Goal: Navigation & Orientation: Find specific page/section

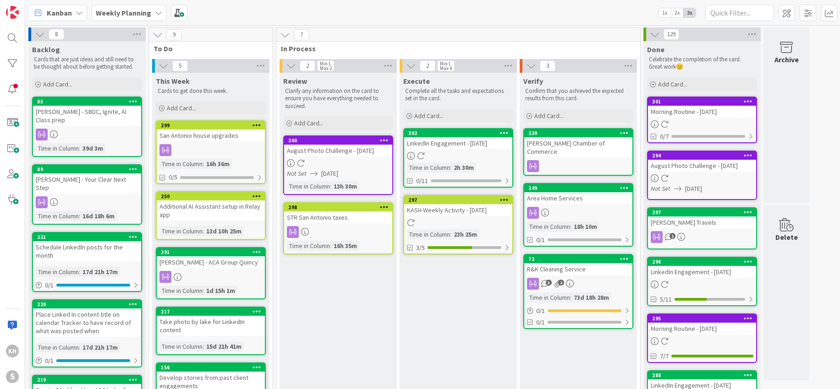
drag, startPoint x: 446, startPoint y: 267, endPoint x: 769, endPoint y: 0, distance: 419.1
click at [156, 13] on icon at bounding box center [158, 12] width 7 height 7
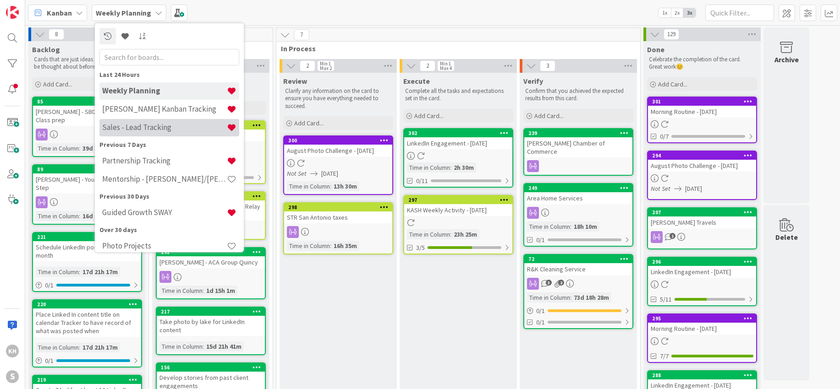
click at [144, 127] on h4 "Sales - Lead Tracking" at bounding box center [164, 127] width 125 height 9
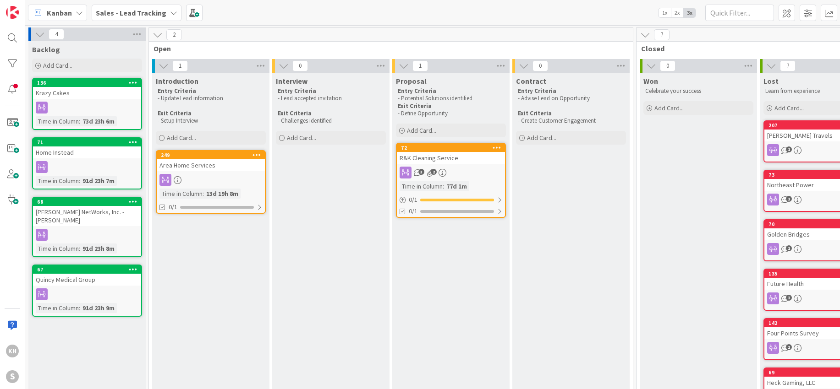
click at [170, 12] on icon at bounding box center [173, 12] width 7 height 7
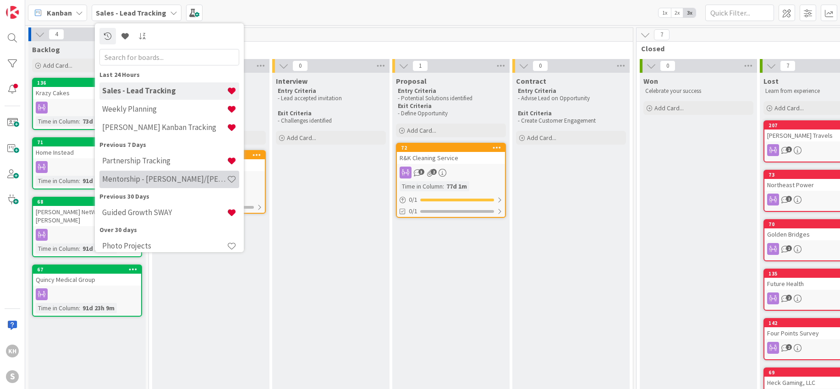
click at [146, 178] on h4 "Mentorship - [PERSON_NAME]/[PERSON_NAME]" at bounding box center [164, 179] width 125 height 9
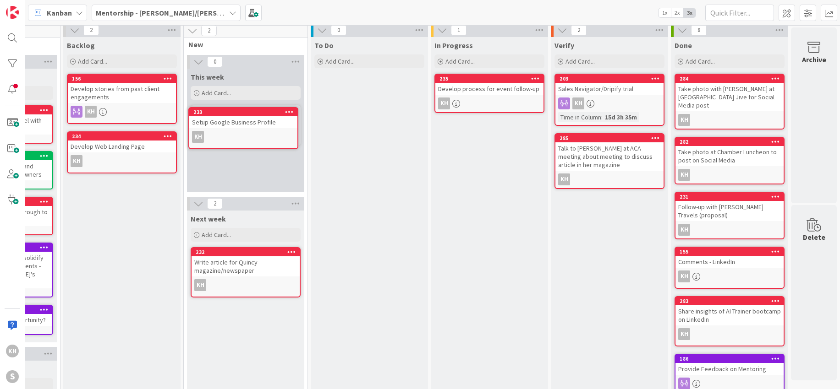
scroll to position [0, 99]
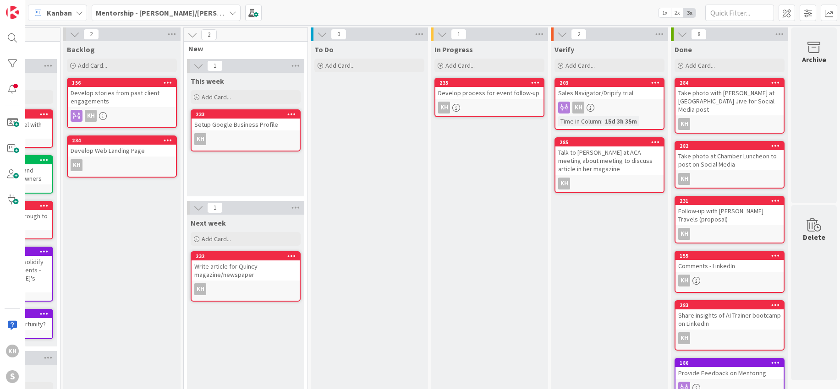
click at [93, 153] on div "Develop Web Landing Page" at bounding box center [122, 151] width 108 height 12
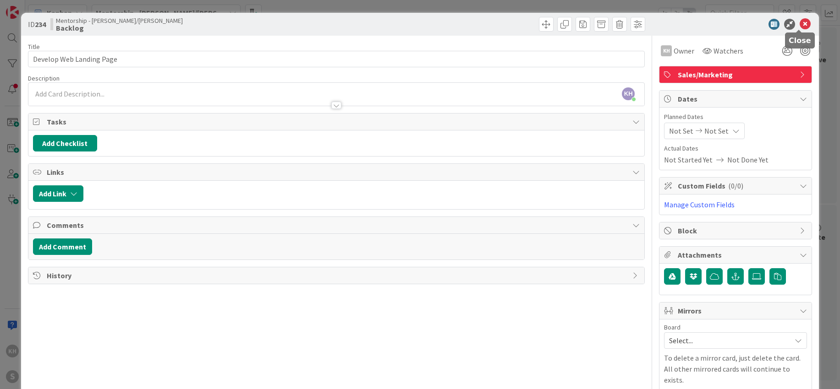
click at [799, 24] on icon at bounding box center [804, 24] width 11 height 11
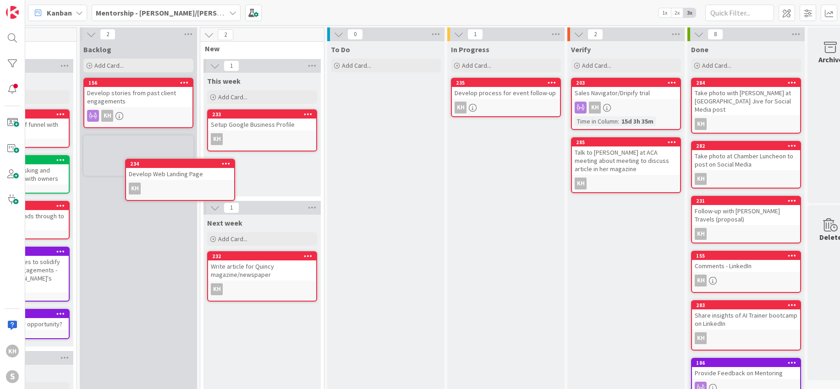
scroll to position [0, 71]
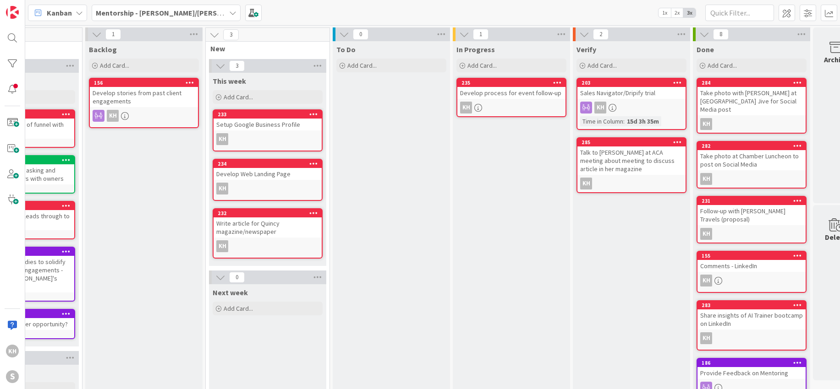
drag, startPoint x: 259, startPoint y: 268, endPoint x: 552, endPoint y: 1, distance: 396.3
